Goal: Complete application form

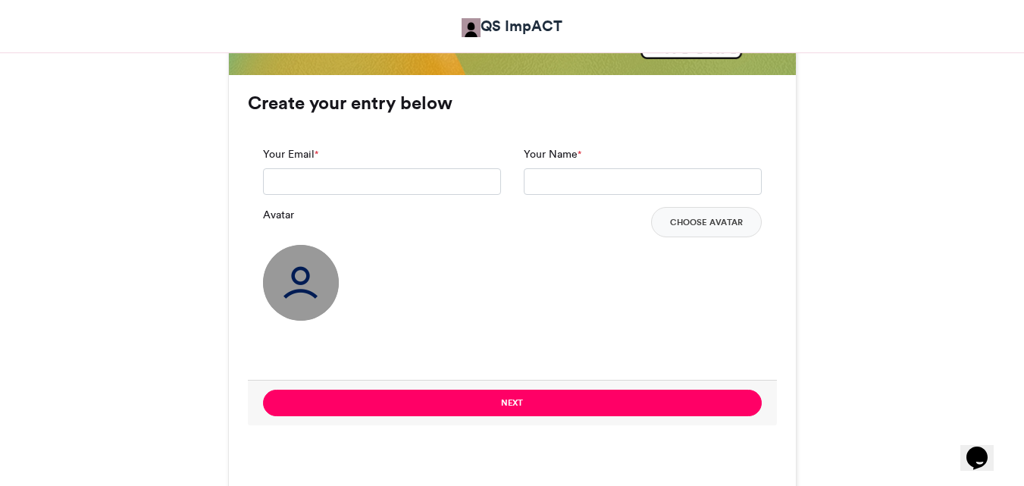
scroll to position [1117, 0]
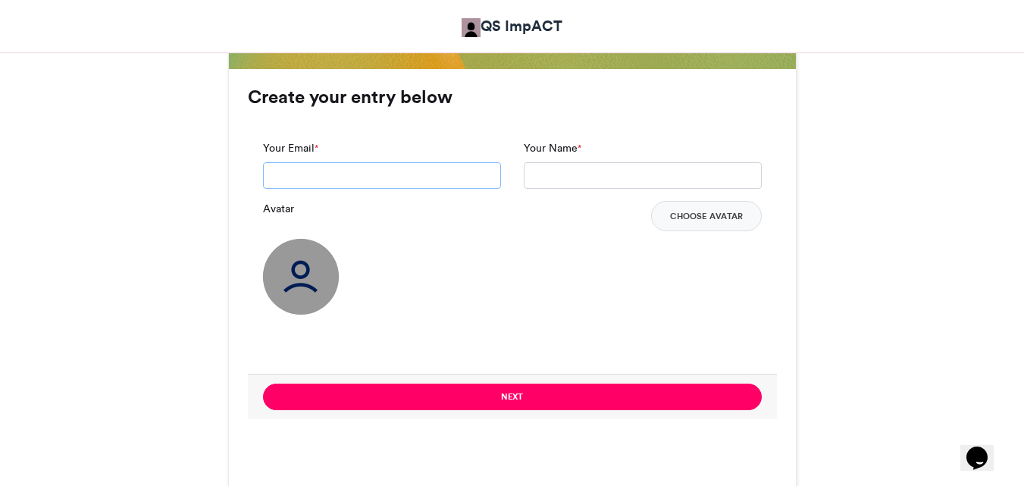
click at [369, 165] on input "Your Email *" at bounding box center [382, 175] width 238 height 27
type input "**********"
click at [569, 168] on input "Your Name *" at bounding box center [643, 175] width 238 height 27
type input "**********"
click at [287, 282] on img at bounding box center [301, 277] width 76 height 76
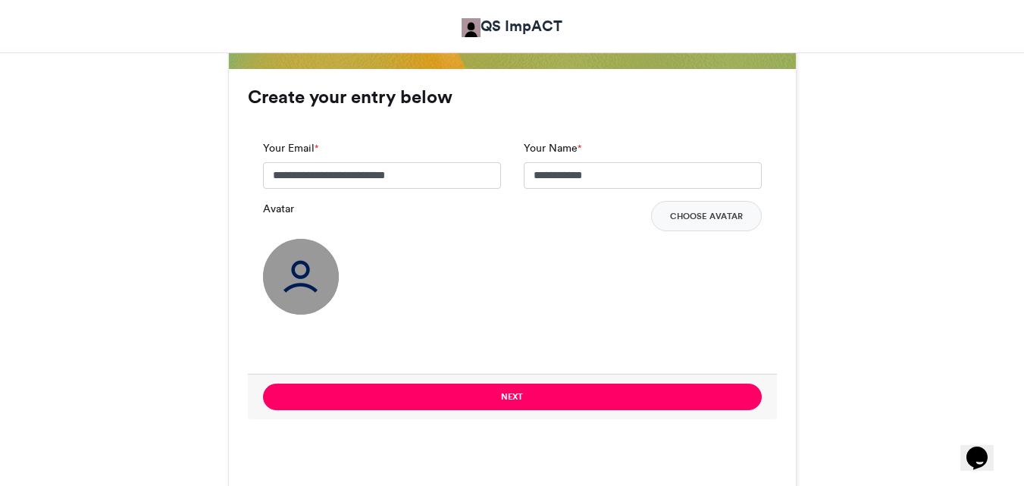
click at [287, 282] on img at bounding box center [301, 277] width 76 height 76
drag, startPoint x: 287, startPoint y: 282, endPoint x: 705, endPoint y: 251, distance: 419.6
click at [705, 251] on div "Avatar Choose Avatar" at bounding box center [512, 258] width 499 height 114
click at [707, 220] on button "Choose Avatar" at bounding box center [706, 216] width 111 height 30
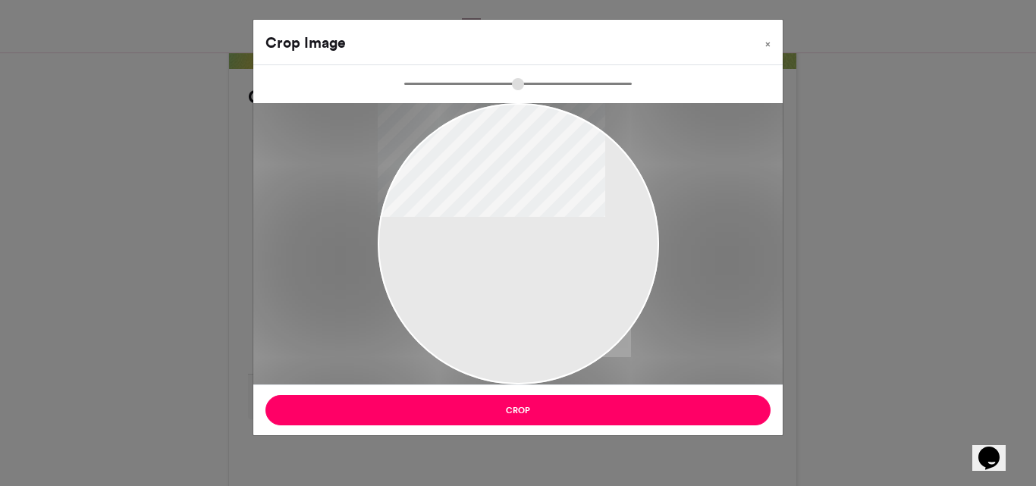
type input "******"
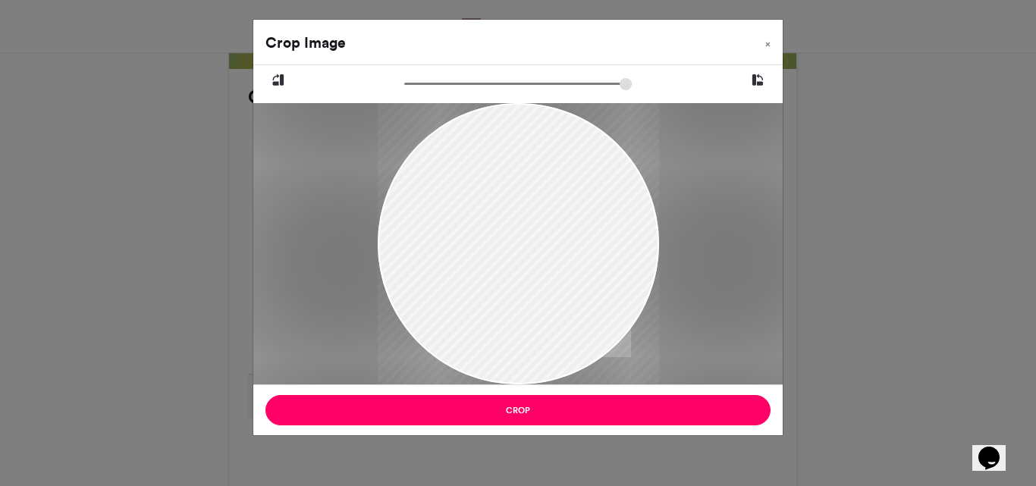
drag, startPoint x: 506, startPoint y: 196, endPoint x: 505, endPoint y: 224, distance: 28.1
click at [505, 224] on div at bounding box center [518, 272] width 281 height 500
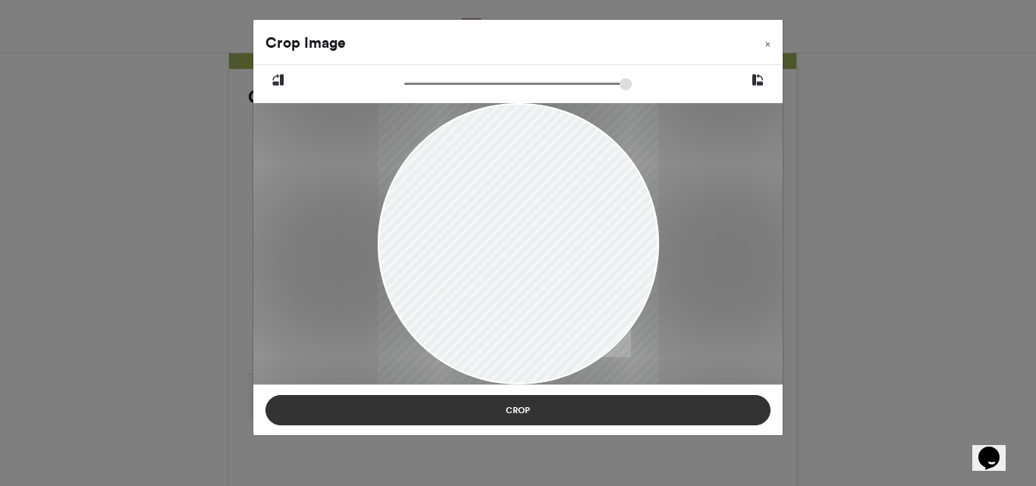
click at [580, 408] on button "Crop" at bounding box center [517, 410] width 505 height 30
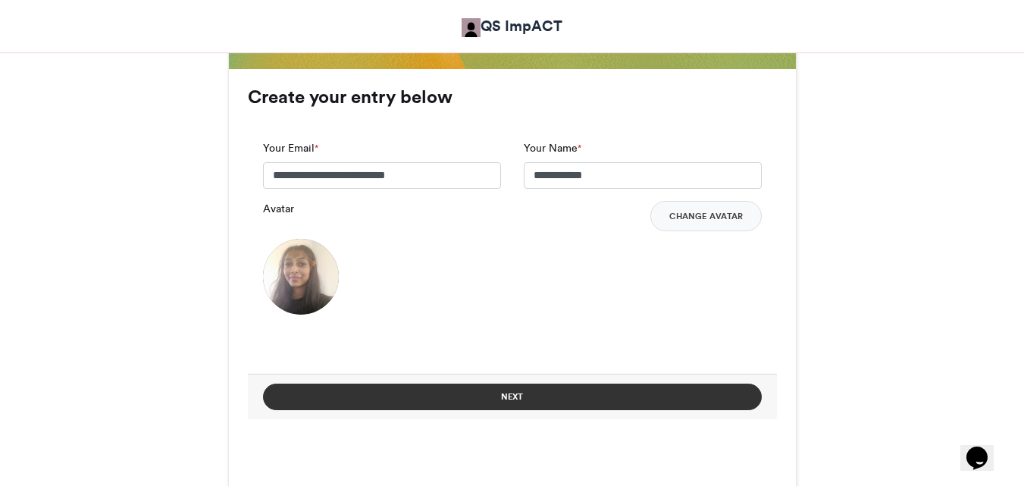
click at [698, 397] on button "Next" at bounding box center [512, 397] width 499 height 27
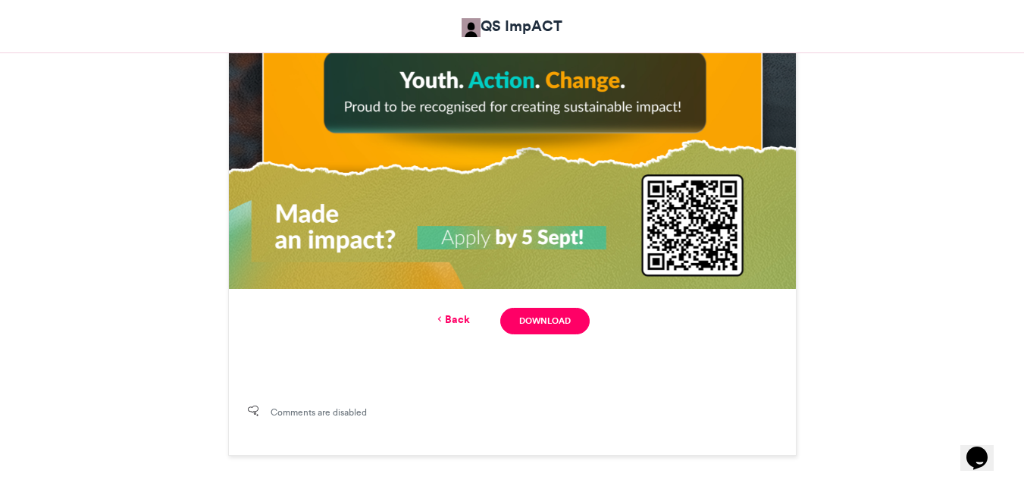
scroll to position [902, 0]
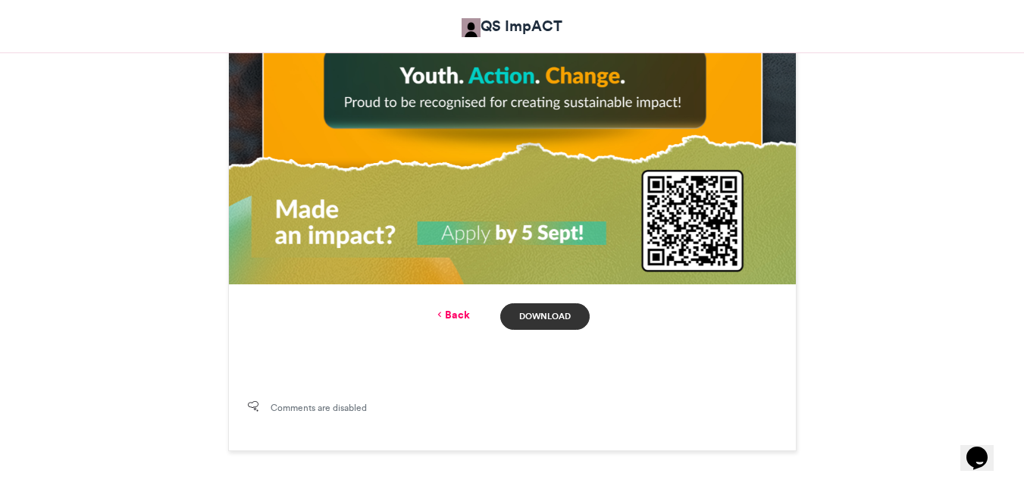
click at [554, 316] on link "Download" at bounding box center [544, 316] width 89 height 27
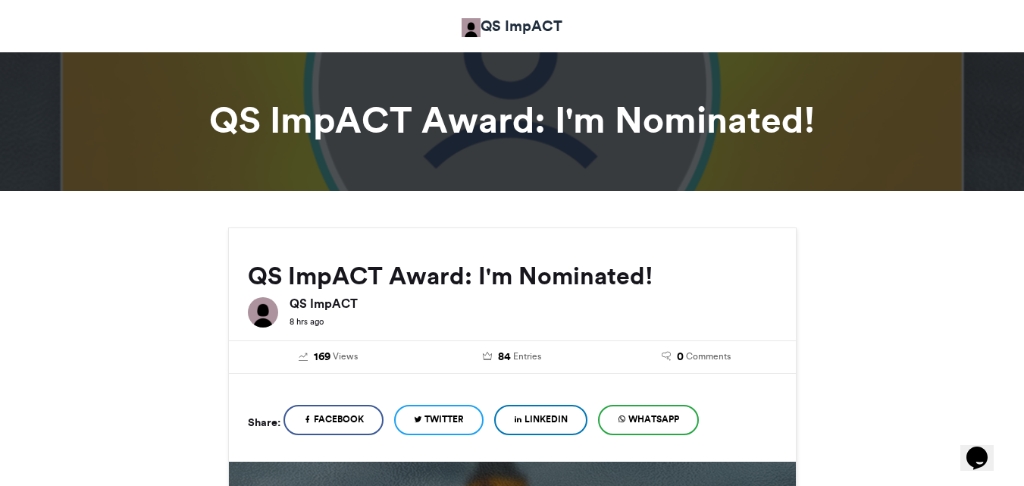
scroll to position [0, 0]
